Goal: Information Seeking & Learning: Compare options

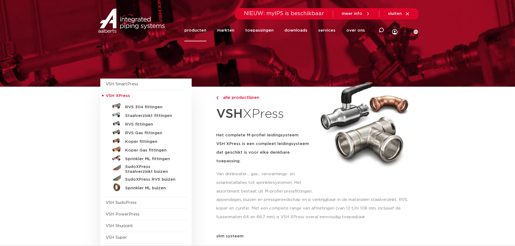
click at [202, 29] on link "producten" at bounding box center [196, 30] width 22 height 22
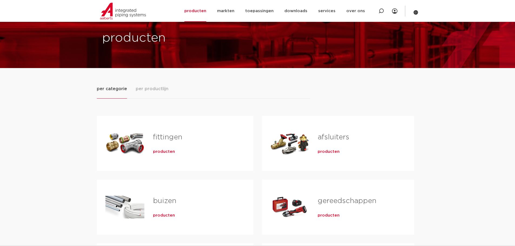
scroll to position [27, 0]
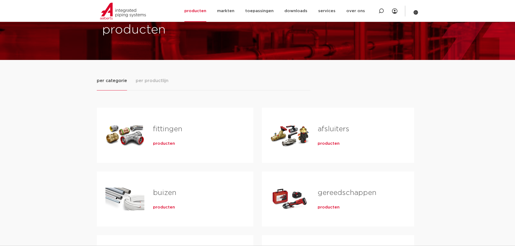
click at [331, 142] on span "producten" at bounding box center [329, 143] width 22 height 5
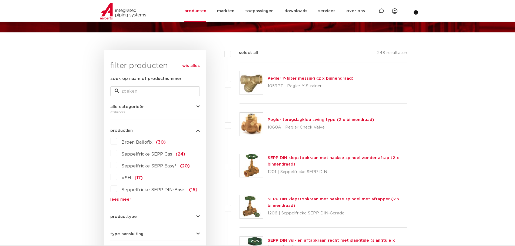
scroll to position [54, 0]
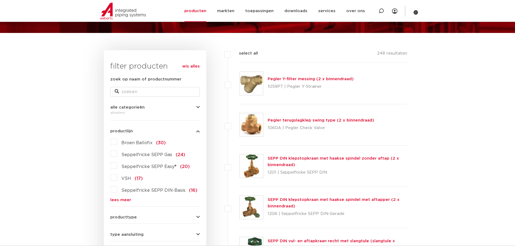
click at [160, 155] on span "Seppelfricke SEPP Gas" at bounding box center [146, 155] width 51 height 4
click at [0, 0] on input "Seppelfricke SEPP Gas (24)" at bounding box center [0, 0] width 0 height 0
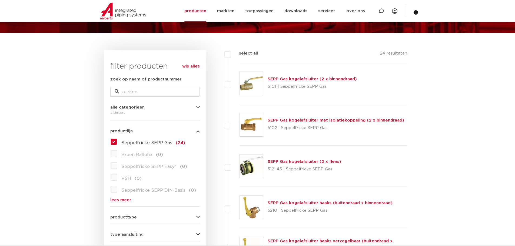
click at [295, 78] on link "SEPP Gas kogelafsluiter (2 x binnendraad)" at bounding box center [312, 79] width 89 height 4
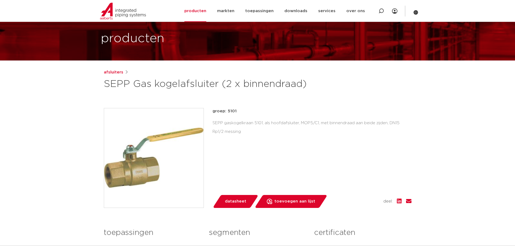
scroll to position [81, 0]
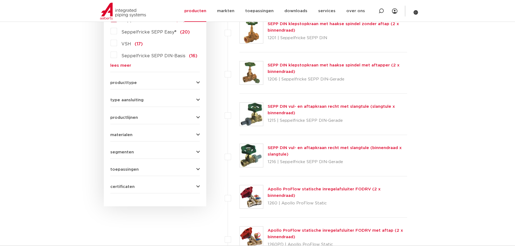
scroll to position [189, 0]
click at [199, 99] on icon "button" at bounding box center [198, 100] width 4 height 4
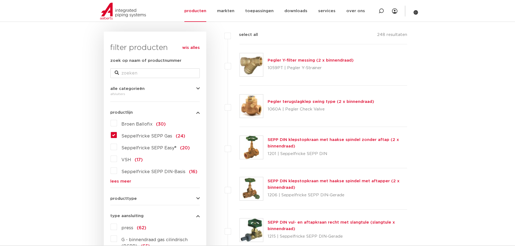
scroll to position [27, 0]
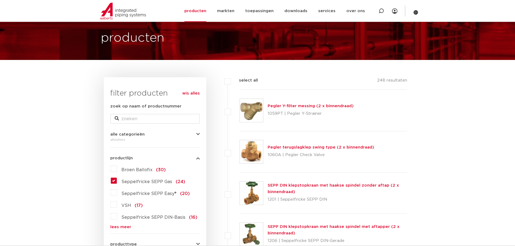
click at [308, 105] on link "Pegler Y-filter messing (2 x binnendraad)" at bounding box center [311, 106] width 86 height 4
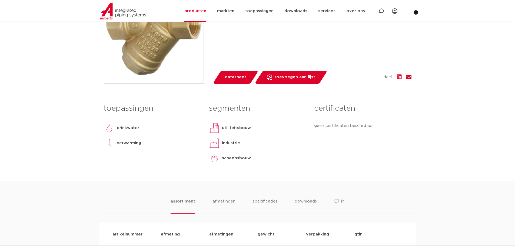
scroll to position [81, 0]
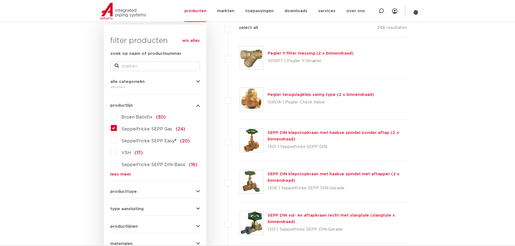
scroll to position [81, 0]
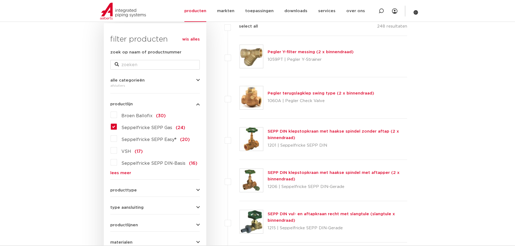
click at [198, 208] on icon "button" at bounding box center [198, 208] width 4 height 4
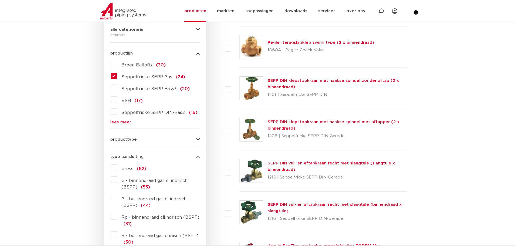
scroll to position [162, 0]
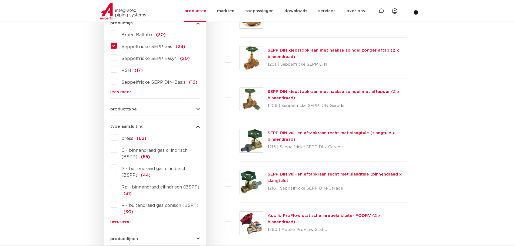
click at [117, 139] on label "press (62)" at bounding box center [131, 137] width 29 height 9
click at [0, 0] on input "press (62)" at bounding box center [0, 0] width 0 height 0
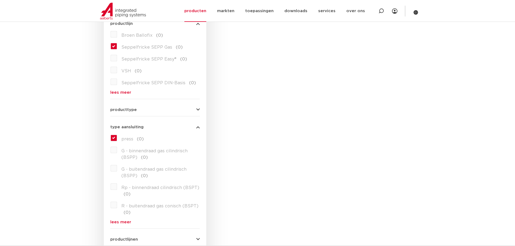
scroll to position [162, 0]
click at [117, 138] on label "press (0)" at bounding box center [130, 137] width 27 height 9
click at [117, 137] on label "press (0)" at bounding box center [130, 137] width 27 height 9
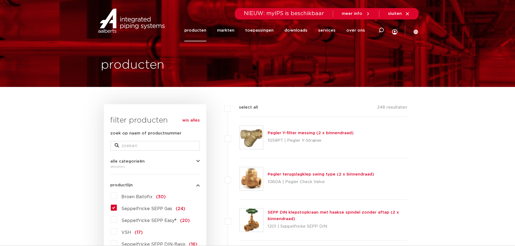
click at [117, 207] on label "Seppelfricke SEPP Gas (24)" at bounding box center [151, 208] width 68 height 9
click at [0, 0] on input "Seppelfricke SEPP Gas (24)" at bounding box center [0, 0] width 0 height 0
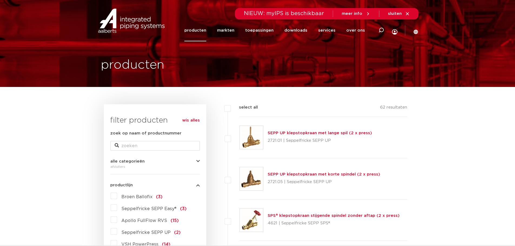
click at [206, 30] on link "producten" at bounding box center [196, 30] width 22 height 22
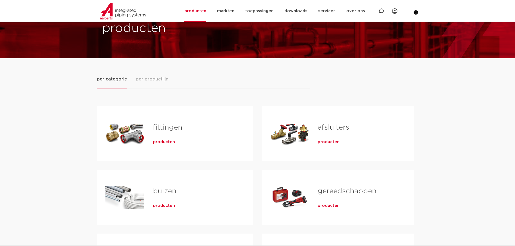
scroll to position [27, 0]
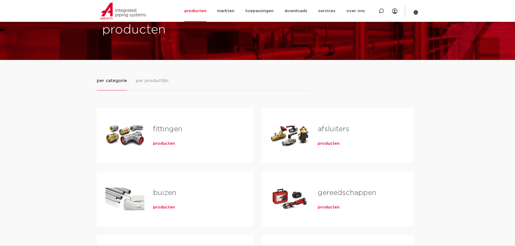
click at [332, 131] on link "afsluiters" at bounding box center [334, 129] width 32 height 7
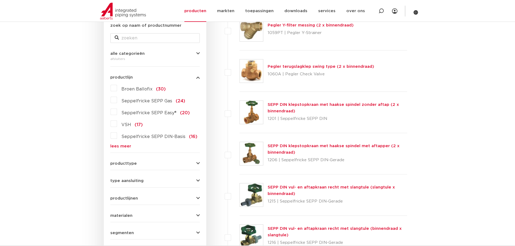
scroll to position [108, 0]
click at [198, 179] on icon "button" at bounding box center [198, 181] width 4 height 4
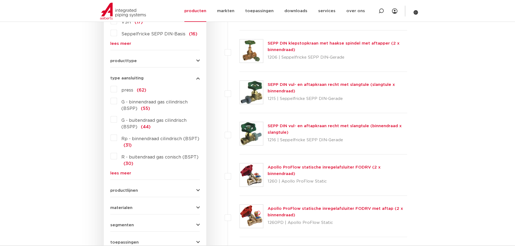
scroll to position [216, 0]
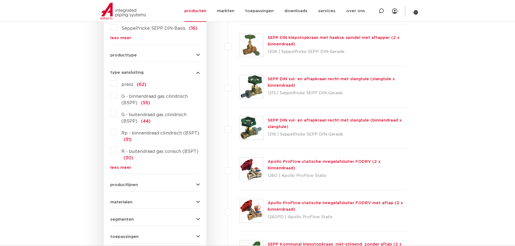
click at [121, 167] on link "lees meer" at bounding box center [155, 168] width 90 height 4
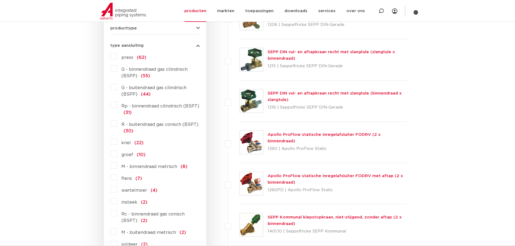
scroll to position [271, 0]
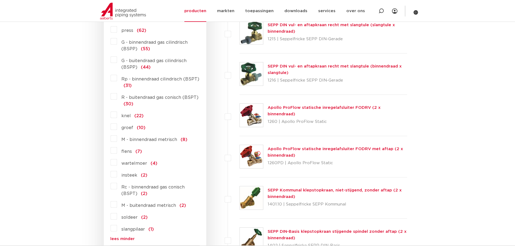
click at [117, 152] on label "flens (7)" at bounding box center [129, 150] width 25 height 9
click at [0, 0] on input "flens (7)" at bounding box center [0, 0] width 0 height 0
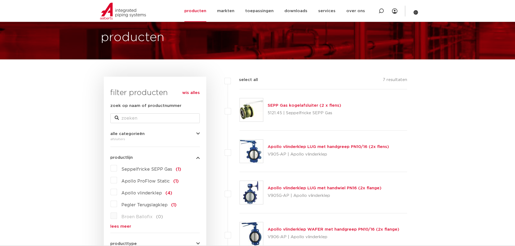
scroll to position [27, 0]
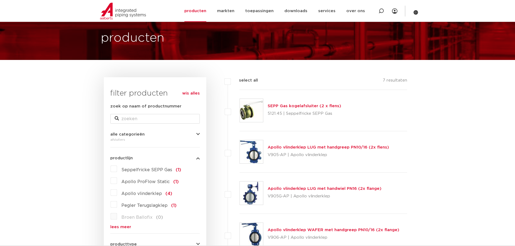
click at [310, 105] on link "SEPP Gas kogelafsluiter (2 x flens)" at bounding box center [305, 106] width 74 height 4
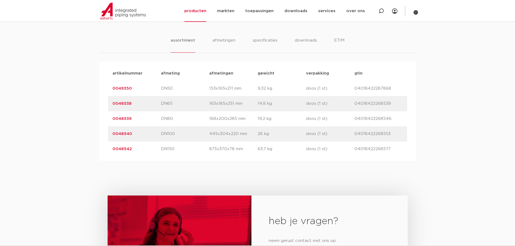
scroll to position [298, 0]
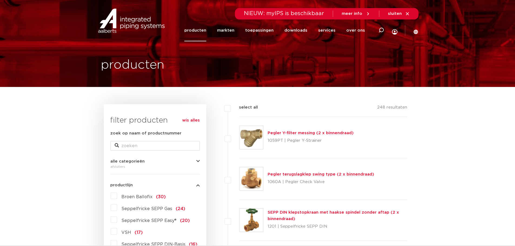
click at [204, 30] on link "producten" at bounding box center [196, 30] width 22 height 22
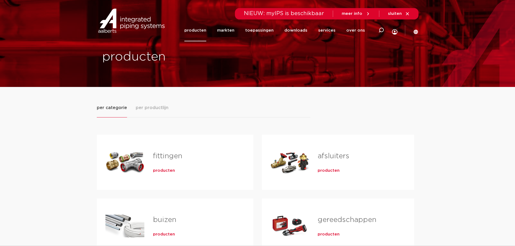
click at [170, 160] on link "fittingen" at bounding box center [167, 156] width 29 height 7
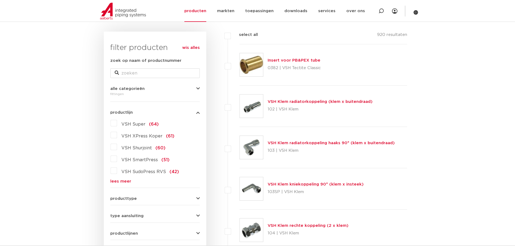
scroll to position [81, 0]
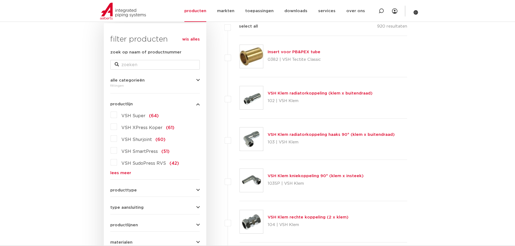
click at [119, 173] on link "lees meer" at bounding box center [155, 173] width 90 height 4
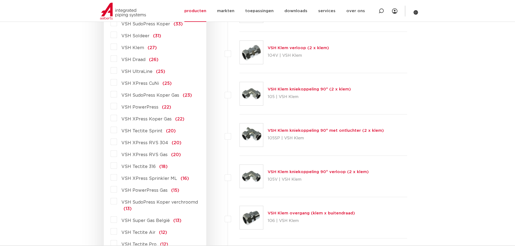
scroll to position [298, 0]
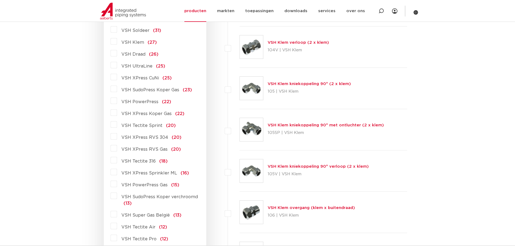
click at [146, 151] on span "VSH XPress RVS Gas" at bounding box center [144, 149] width 46 height 4
click at [0, 0] on input "VSH XPress RVS Gas (20)" at bounding box center [0, 0] width 0 height 0
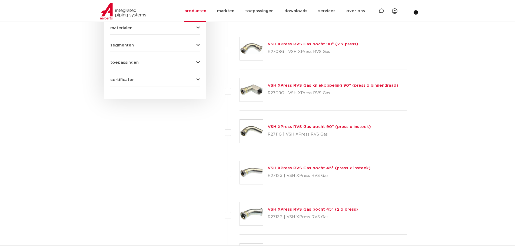
scroll to position [298, 0]
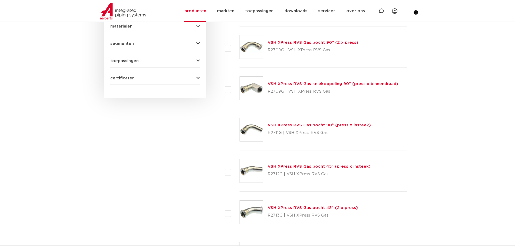
click at [295, 43] on link "VSH XPress RVS Gas bocht 90° (2 x press)" at bounding box center [313, 43] width 91 height 4
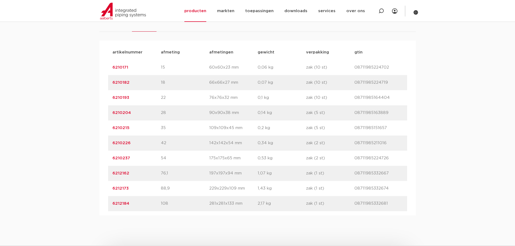
scroll to position [352, 0]
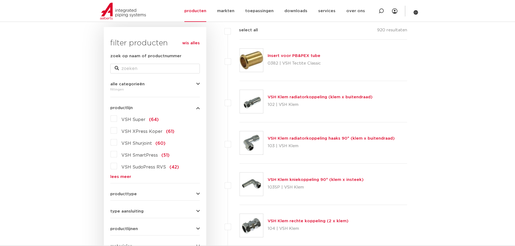
scroll to position [81, 0]
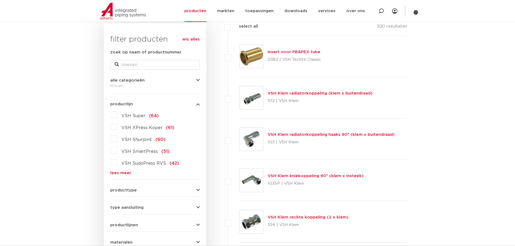
click at [123, 173] on link "lees meer" at bounding box center [155, 173] width 90 height 4
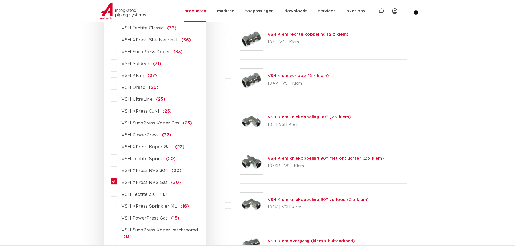
scroll to position [298, 0]
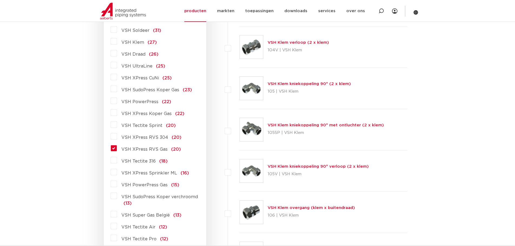
click at [136, 150] on span "VSH XPress RVS Gas" at bounding box center [144, 149] width 46 height 4
click at [0, 0] on input "VSH XPress RVS Gas (20)" at bounding box center [0, 0] width 0 height 0
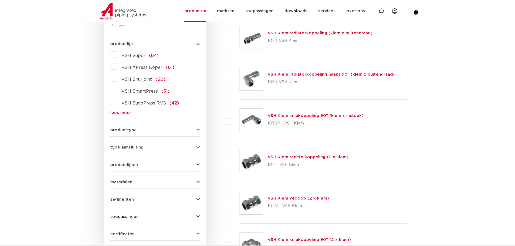
scroll to position [108, 0]
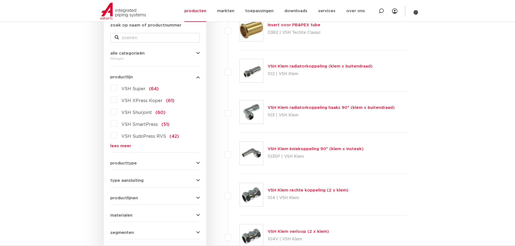
click at [123, 145] on link "lees meer" at bounding box center [155, 146] width 90 height 4
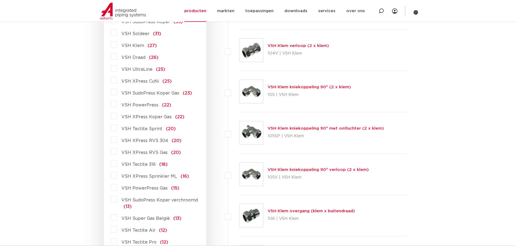
scroll to position [298, 0]
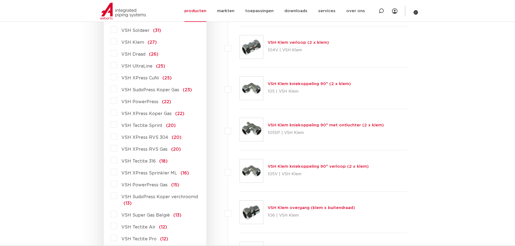
click at [117, 150] on label "VSH XPress RVS Gas (20)" at bounding box center [149, 148] width 64 height 9
click at [0, 0] on input "VSH XPress RVS Gas (20)" at bounding box center [0, 0] width 0 height 0
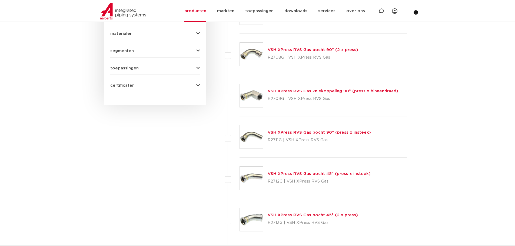
scroll to position [298, 0]
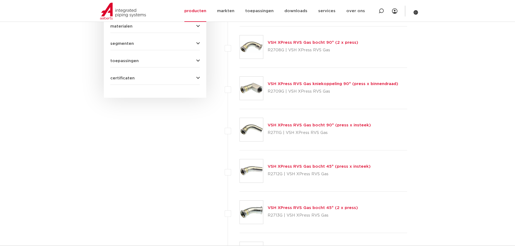
click at [292, 126] on link "VSH XPress RVS Gas bocht 90° (press x insteek)" at bounding box center [319, 125] width 103 height 4
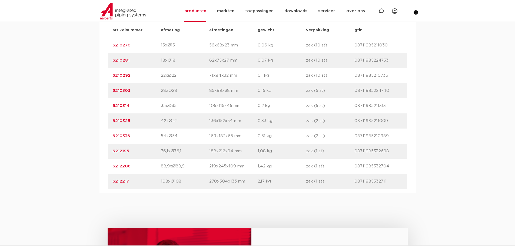
scroll to position [379, 0]
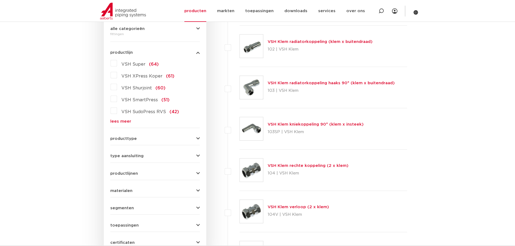
scroll to position [81, 0]
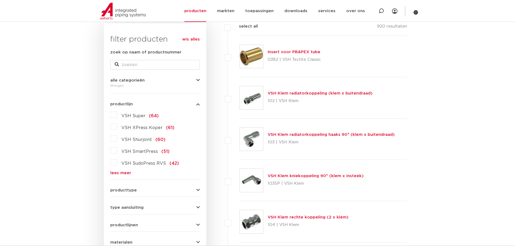
click at [125, 173] on link "lees meer" at bounding box center [155, 173] width 90 height 4
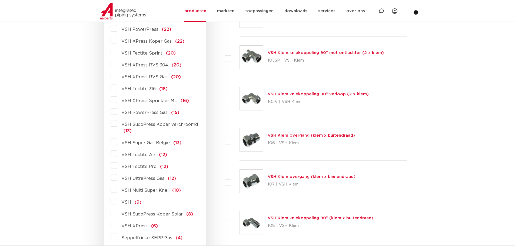
scroll to position [379, 0]
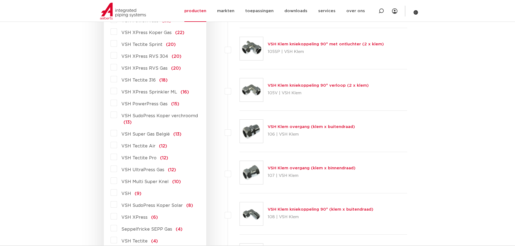
click at [117, 67] on label "VSH XPress RVS Gas (20)" at bounding box center [149, 67] width 64 height 9
click at [0, 0] on input "VSH XPress RVS Gas (20)" at bounding box center [0, 0] width 0 height 0
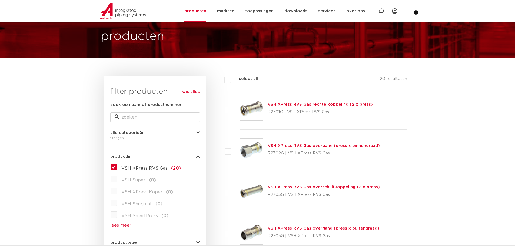
scroll to position [27, 0]
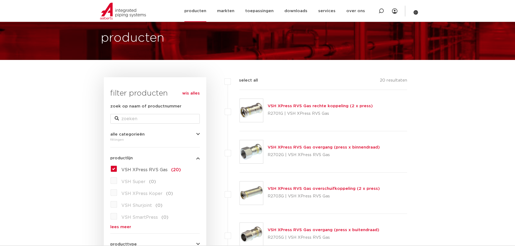
click at [197, 11] on link "producten" at bounding box center [196, 11] width 22 height 22
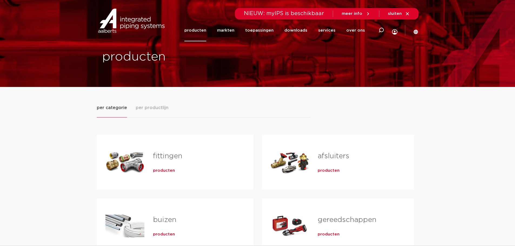
click at [159, 221] on link "buizen" at bounding box center [164, 220] width 23 height 7
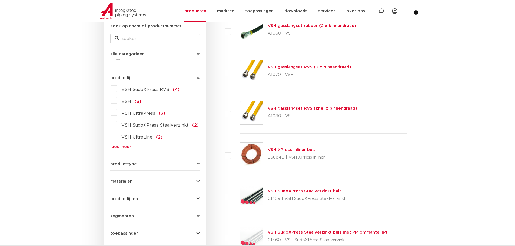
scroll to position [108, 0]
click at [115, 147] on link "lees meer" at bounding box center [155, 146] width 90 height 4
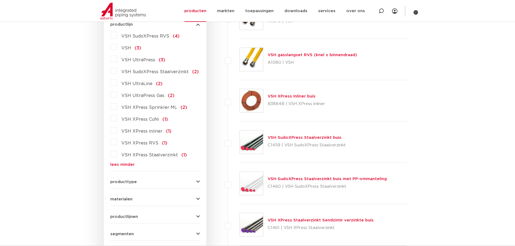
scroll to position [162, 0]
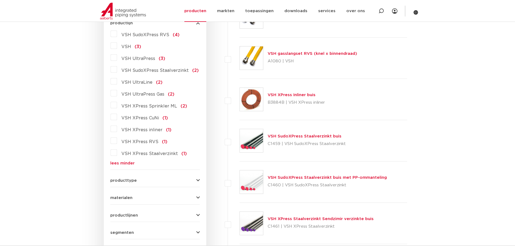
click at [135, 141] on span "VSH XPress RVS" at bounding box center [139, 142] width 37 height 4
click at [0, 0] on input "VSH XPress RVS (1)" at bounding box center [0, 0] width 0 height 0
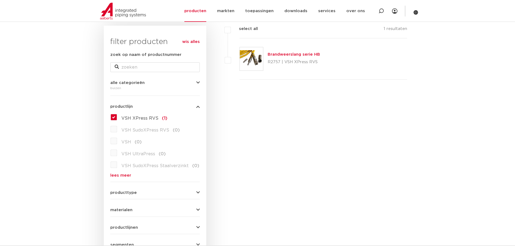
scroll to position [81, 0]
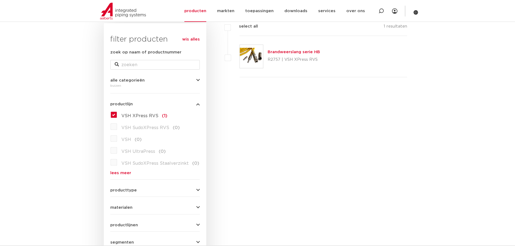
click at [117, 113] on label "VSH XPress RVS (1)" at bounding box center [142, 115] width 50 height 9
click at [0, 0] on input "VSH XPress RVS (1)" at bounding box center [0, 0] width 0 height 0
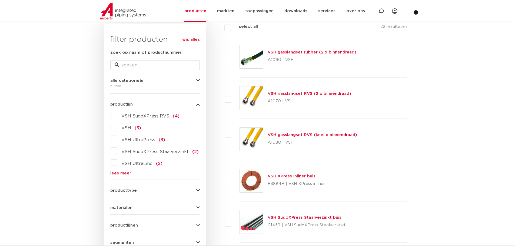
scroll to position [81, 0]
click at [121, 173] on link "lees meer" at bounding box center [155, 173] width 90 height 4
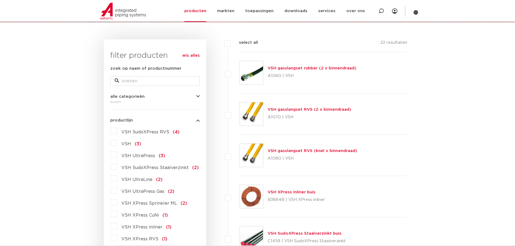
scroll to position [54, 0]
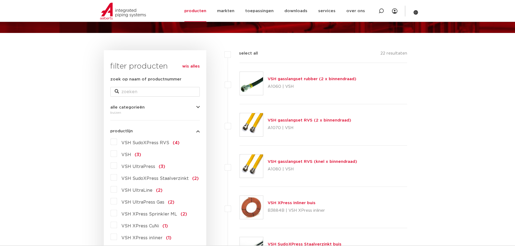
click at [150, 143] on span "VSH SudoXPress RVS" at bounding box center [145, 143] width 48 height 4
click at [0, 0] on input "VSH SudoXPress RVS (4)" at bounding box center [0, 0] width 0 height 0
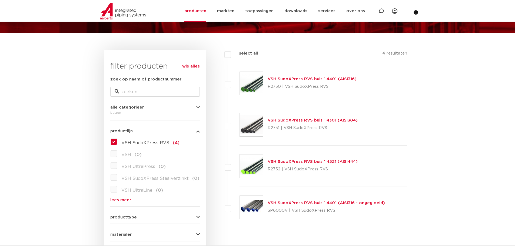
click at [283, 163] on link "VSH SudoXPress RVS buis 1.4521 (AISI444)" at bounding box center [313, 162] width 90 height 4
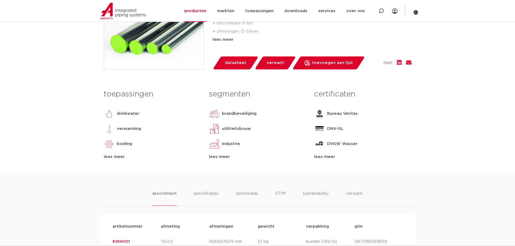
scroll to position [162, 0]
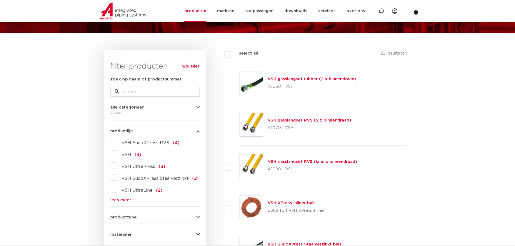
click at [117, 142] on label "VSH SudoXPress RVS (4)" at bounding box center [148, 142] width 62 height 9
click at [0, 0] on input "VSH SudoXPress RVS (4)" at bounding box center [0, 0] width 0 height 0
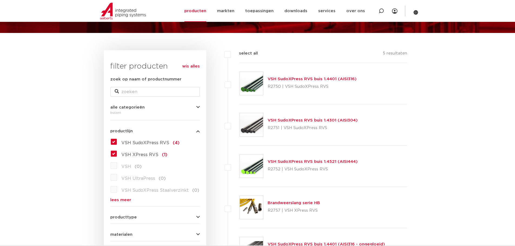
click at [295, 80] on link "VSH SudoXPress RVS buis 1.4401 (AISI316)" at bounding box center [312, 79] width 89 height 4
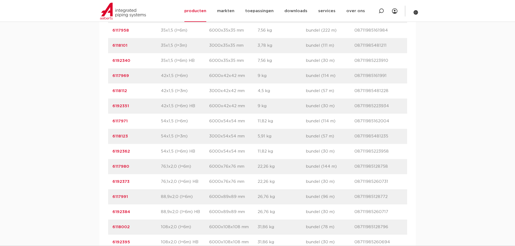
scroll to position [595, 0]
